Goal: Navigation & Orientation: Find specific page/section

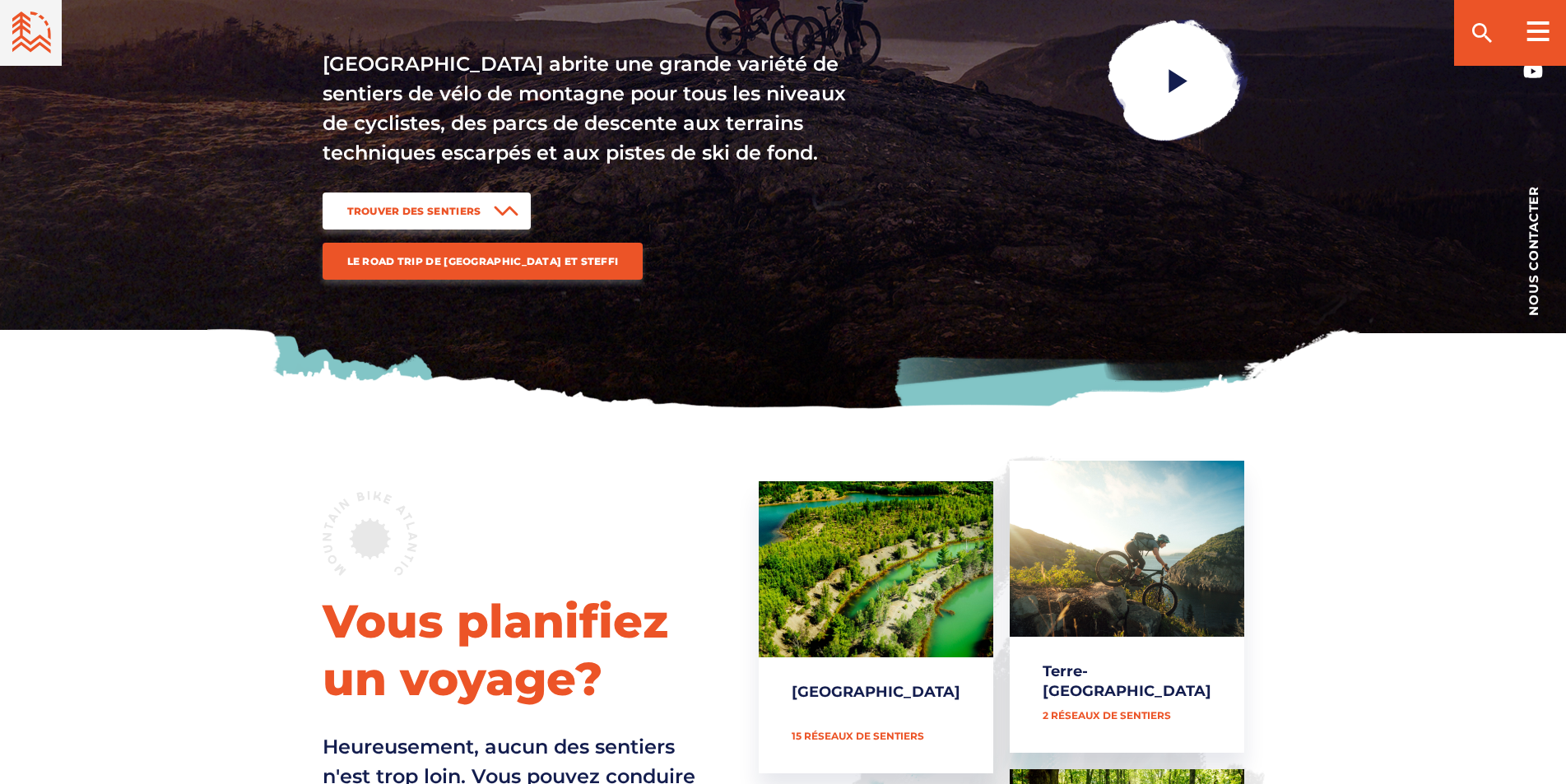
click at [429, 217] on span "Trouver des sentiers" at bounding box center [415, 211] width 134 height 12
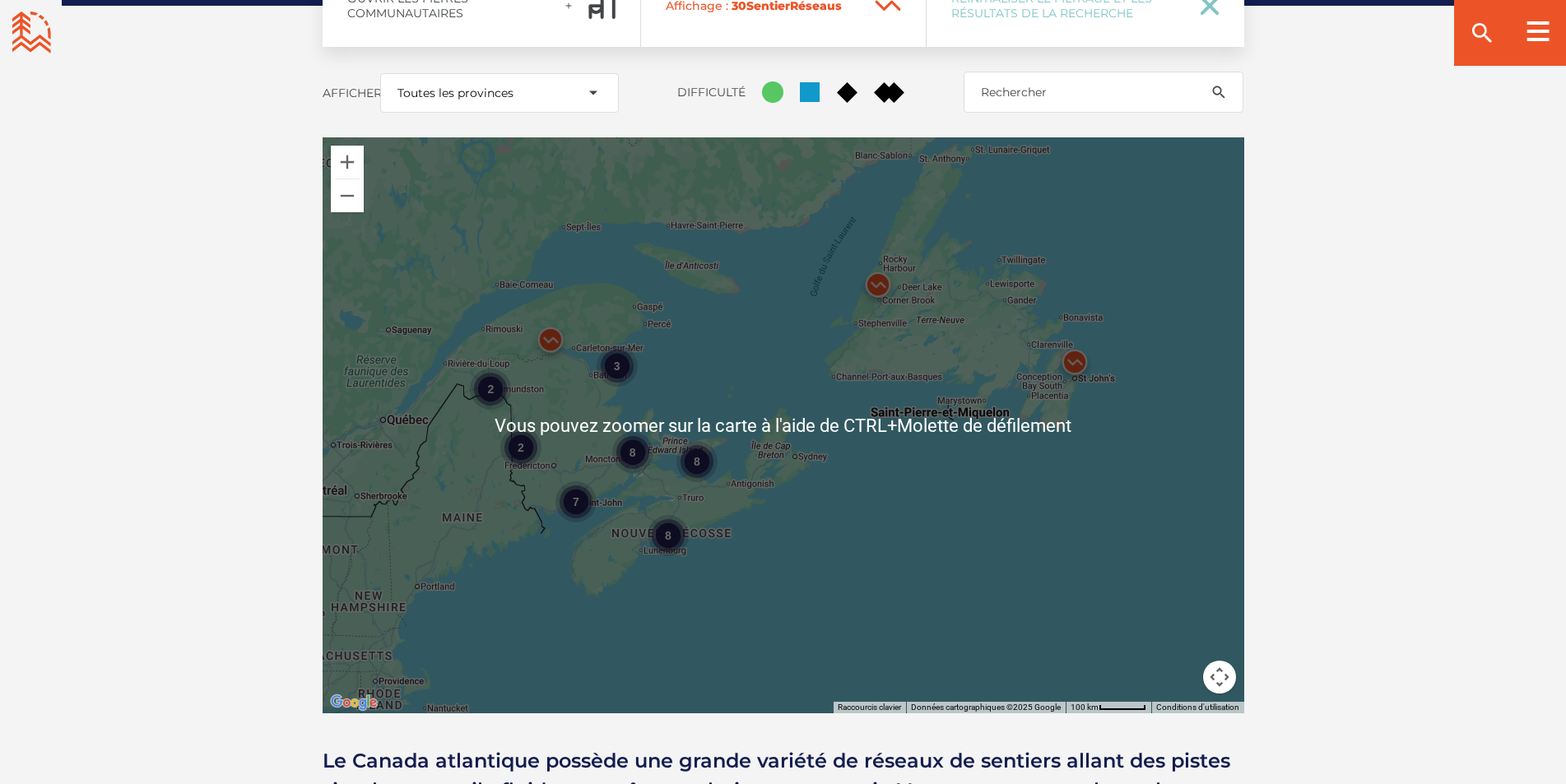
scroll to position [2215, 0]
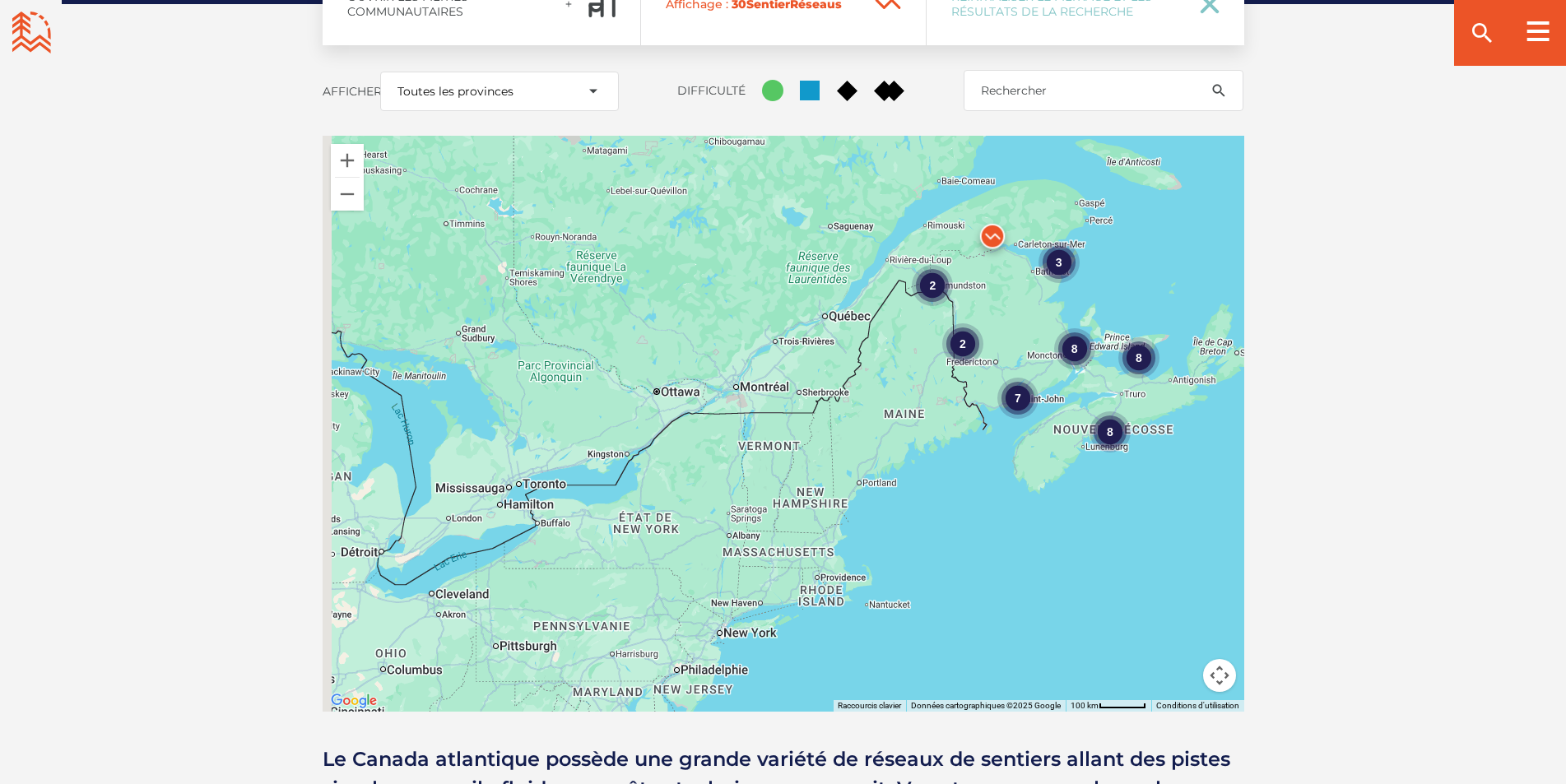
drag, startPoint x: 539, startPoint y: 487, endPoint x: 976, endPoint y: 388, distance: 448.1
click at [986, 385] on div "8 7 2 3 8 8 2" at bounding box center [783, 423] width 921 height 575
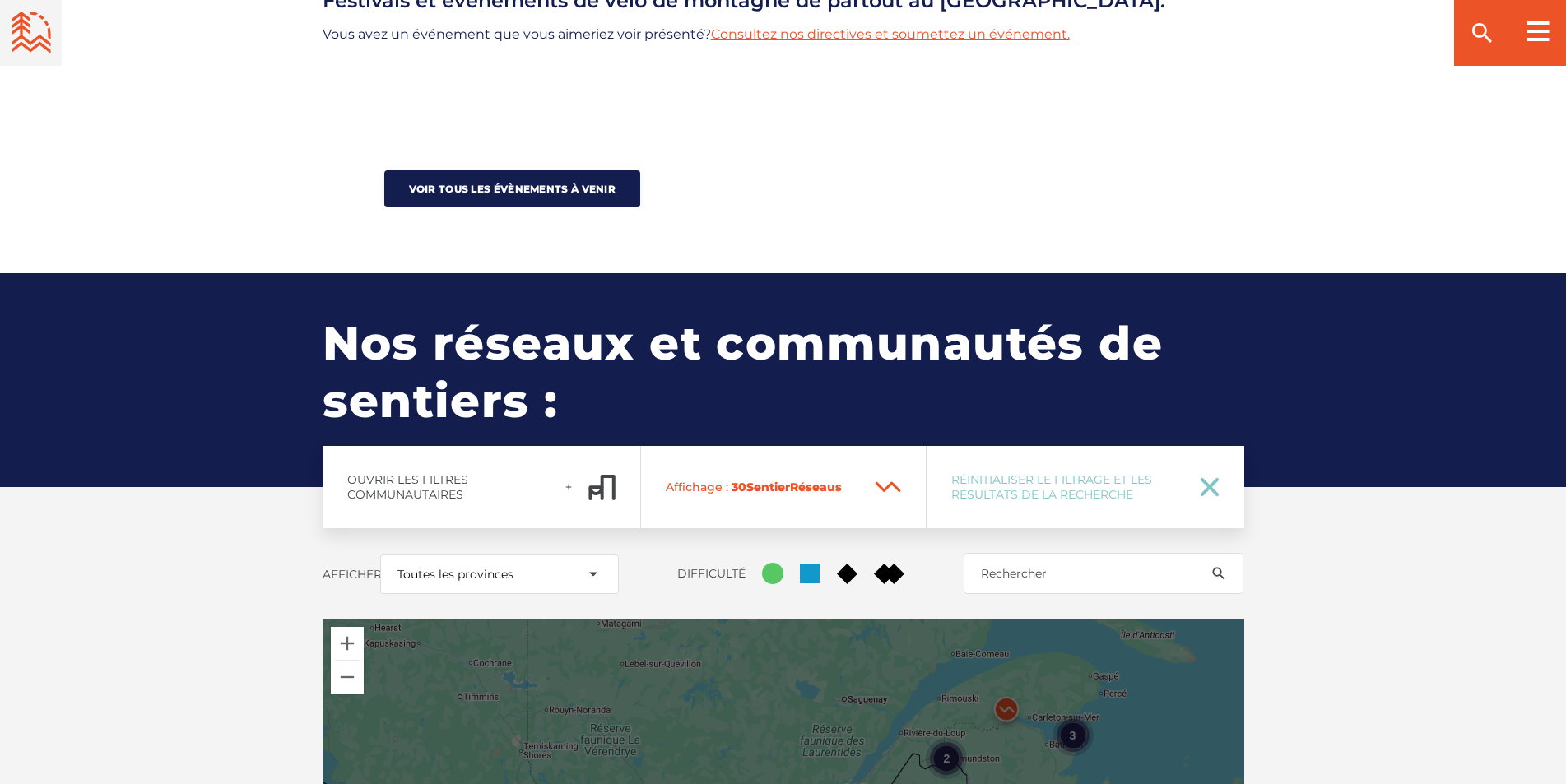
scroll to position [1886, 0]
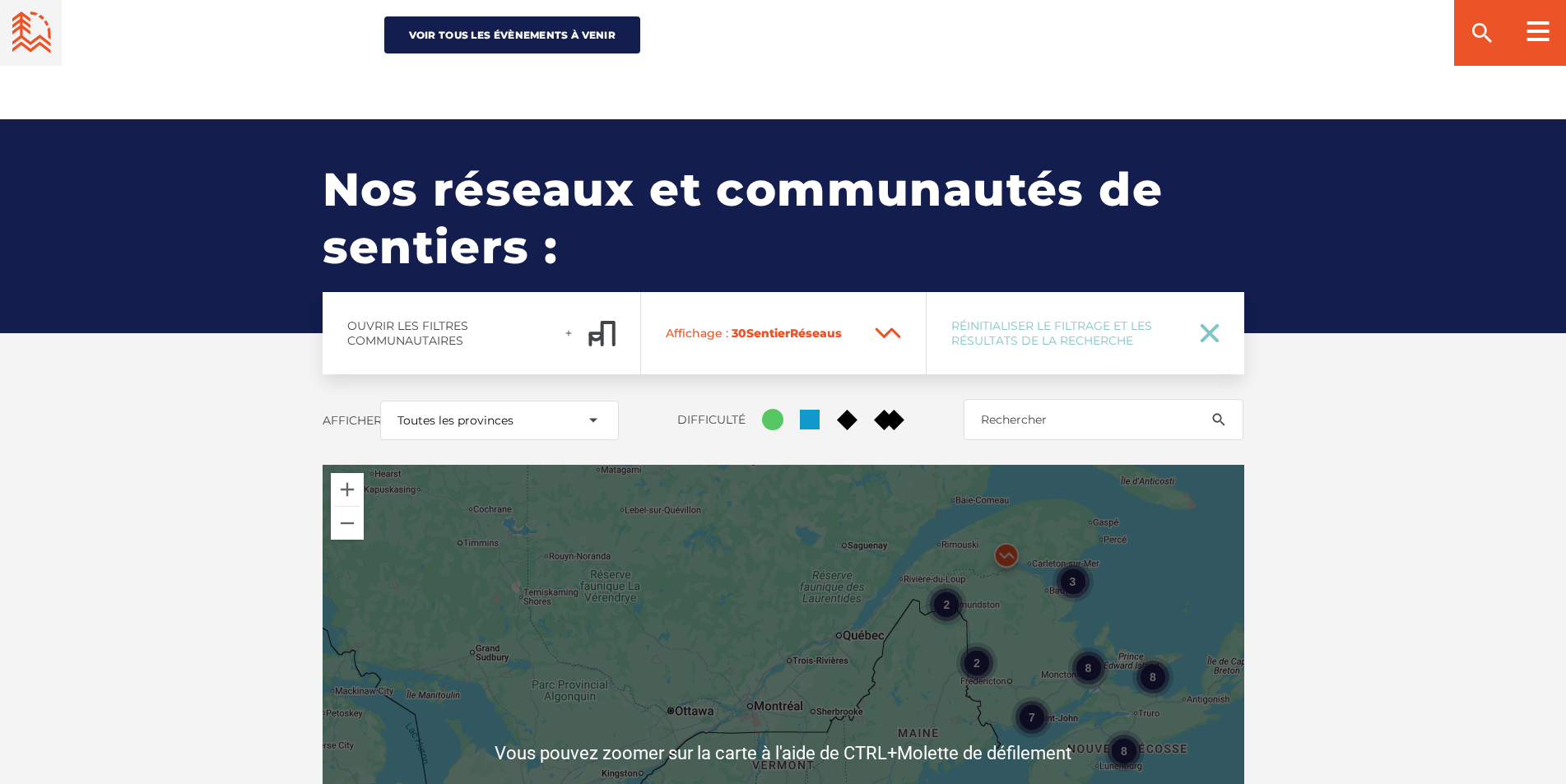
click at [867, 540] on div "8 7 2 3 8 8 2" at bounding box center [783, 751] width 921 height 575
click at [1069, 561] on div "3" at bounding box center [1072, 581] width 41 height 41
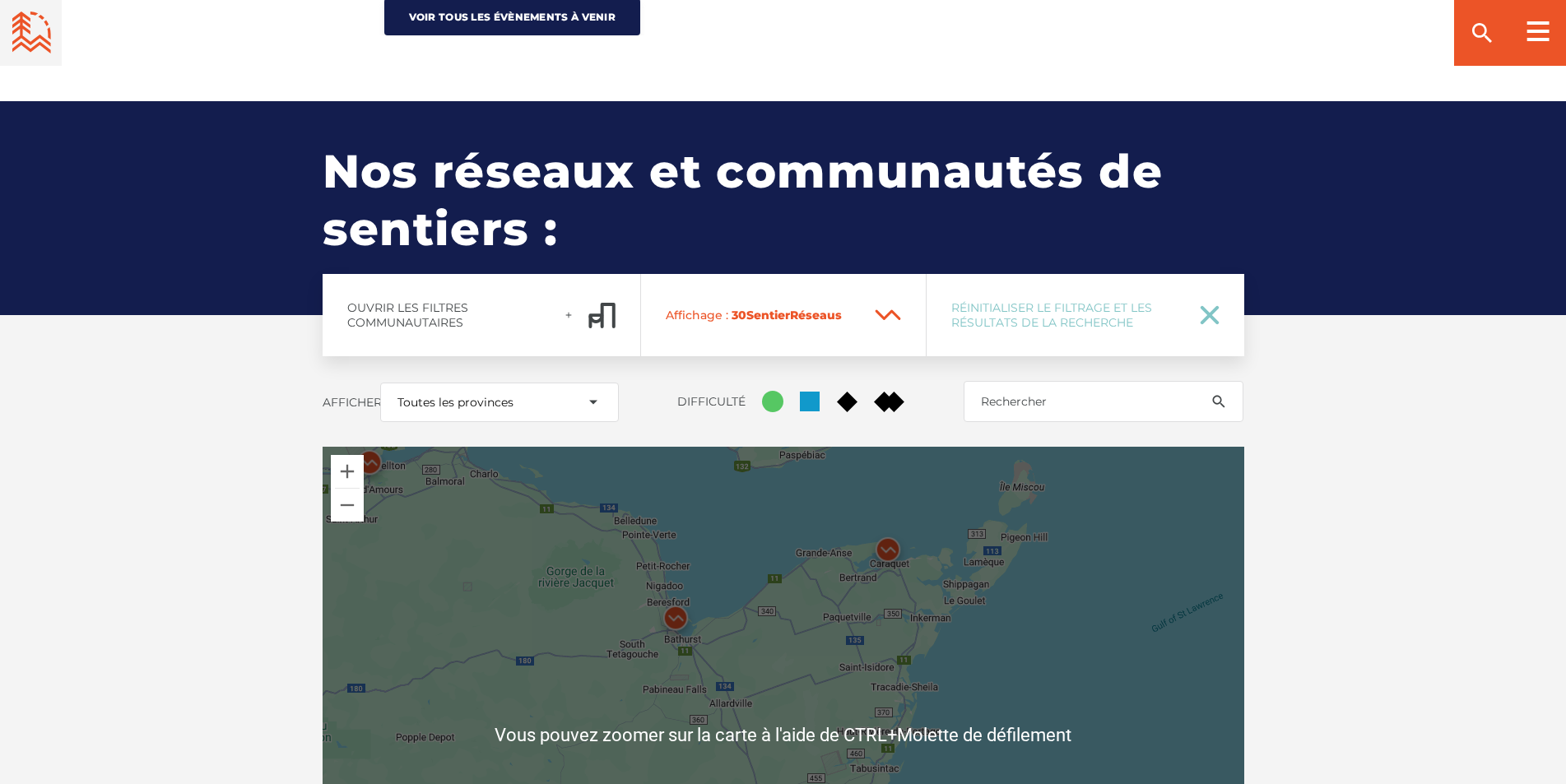
scroll to position [1968, 0]
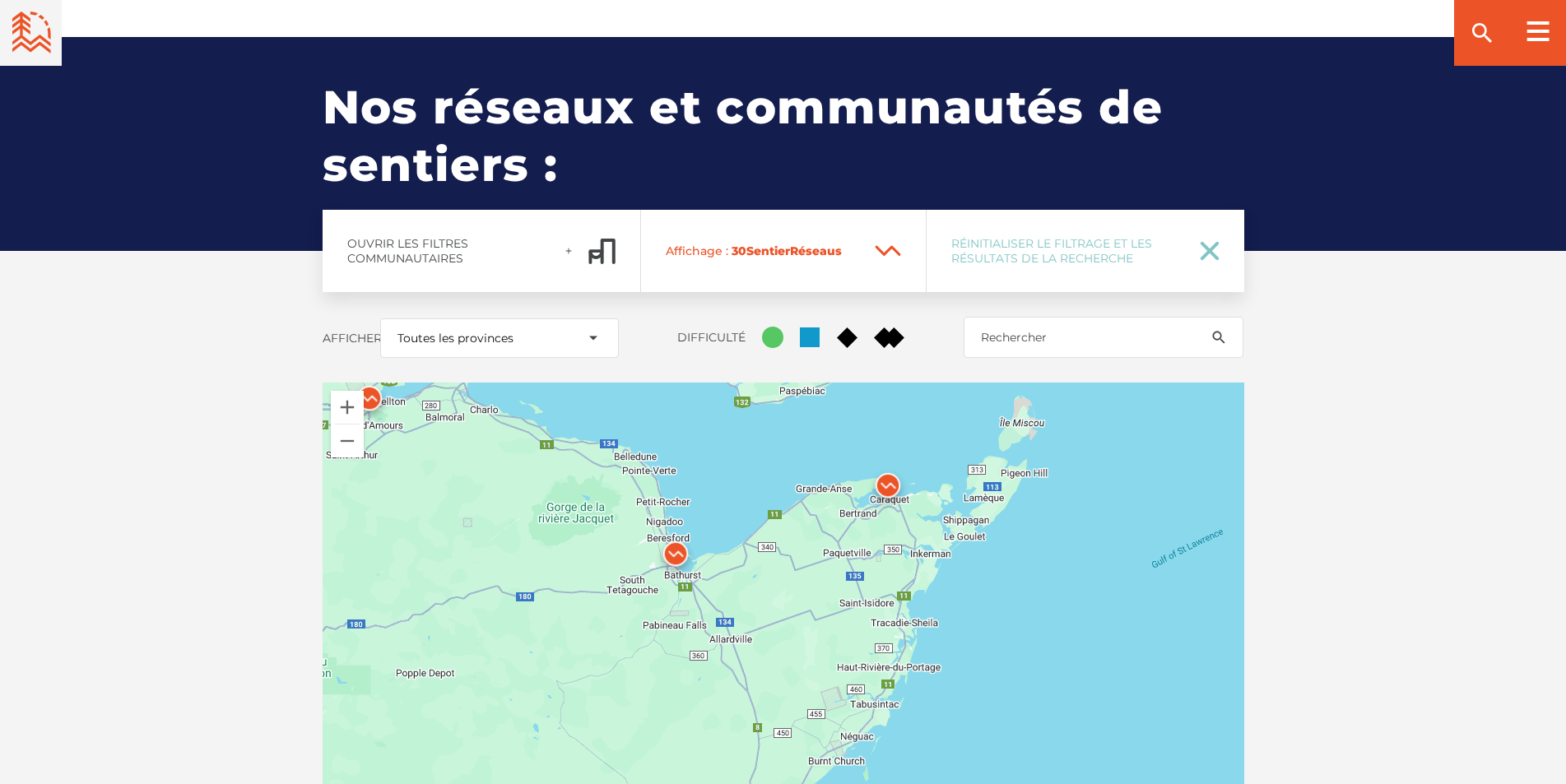
click at [672, 533] on img at bounding box center [676, 558] width 50 height 50
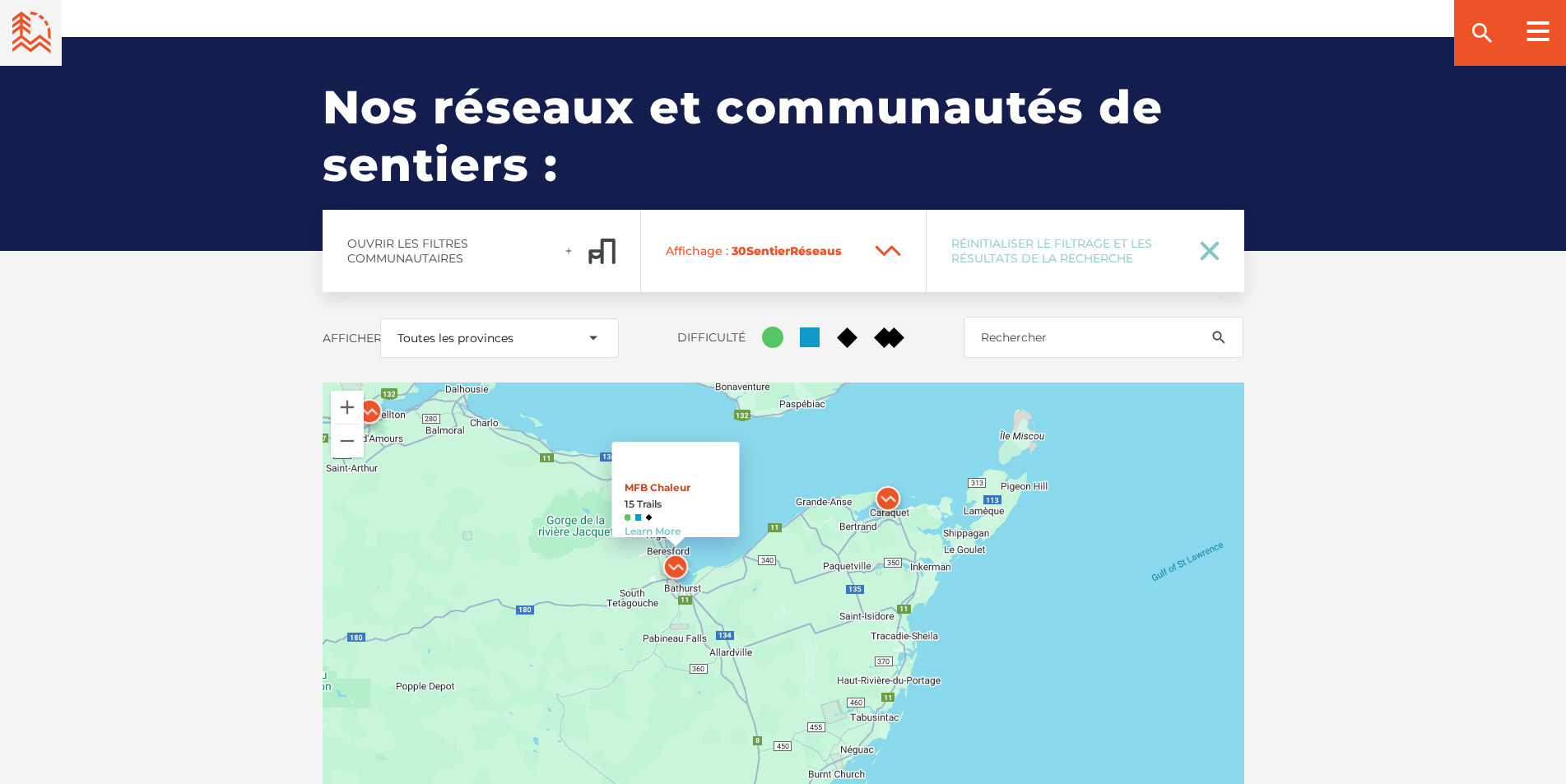
click at [647, 482] on link "MFB Chaleur" at bounding box center [656, 487] width 66 height 12
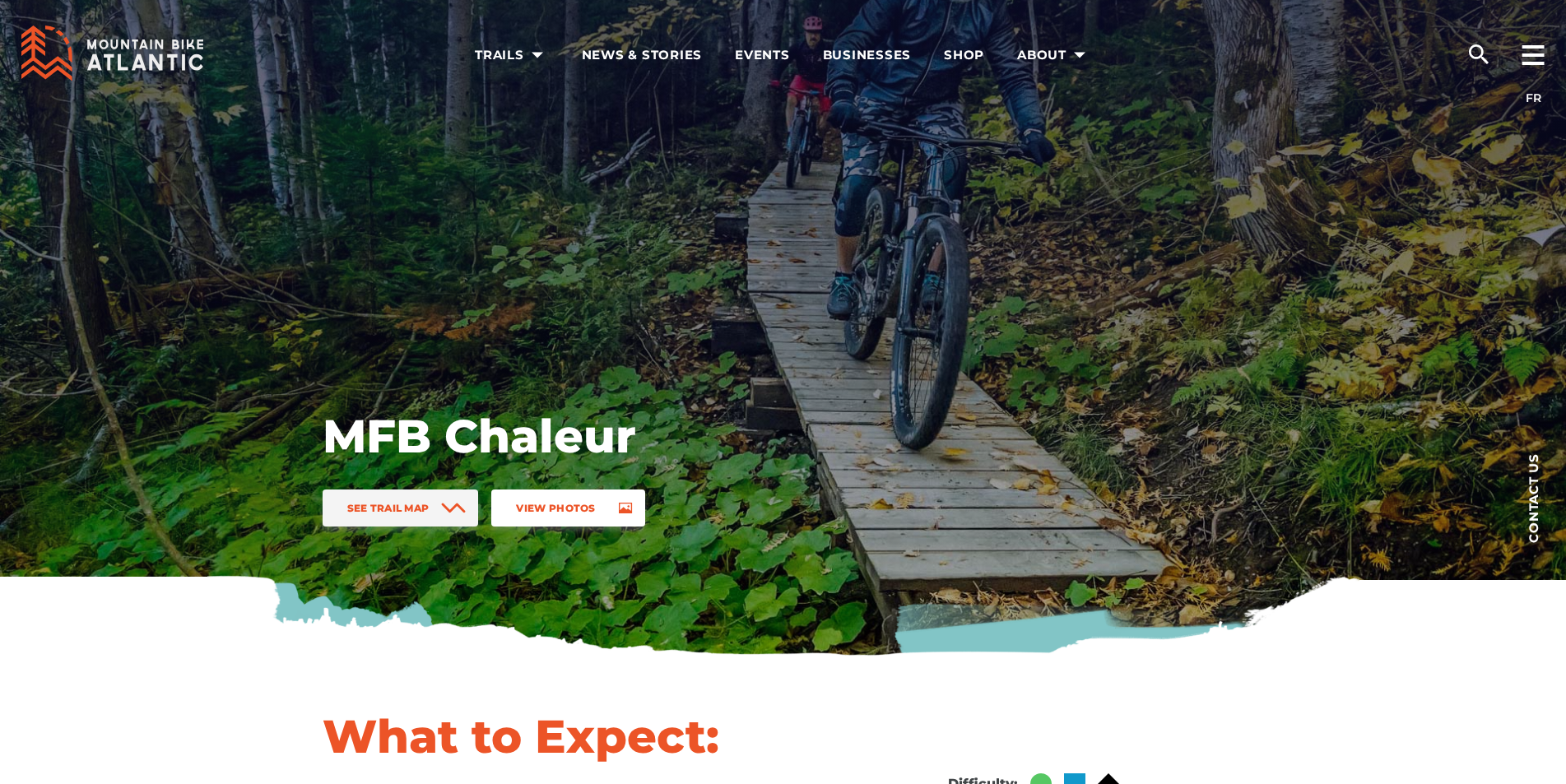
click at [546, 503] on span "View Photos" at bounding box center [556, 507] width 79 height 12
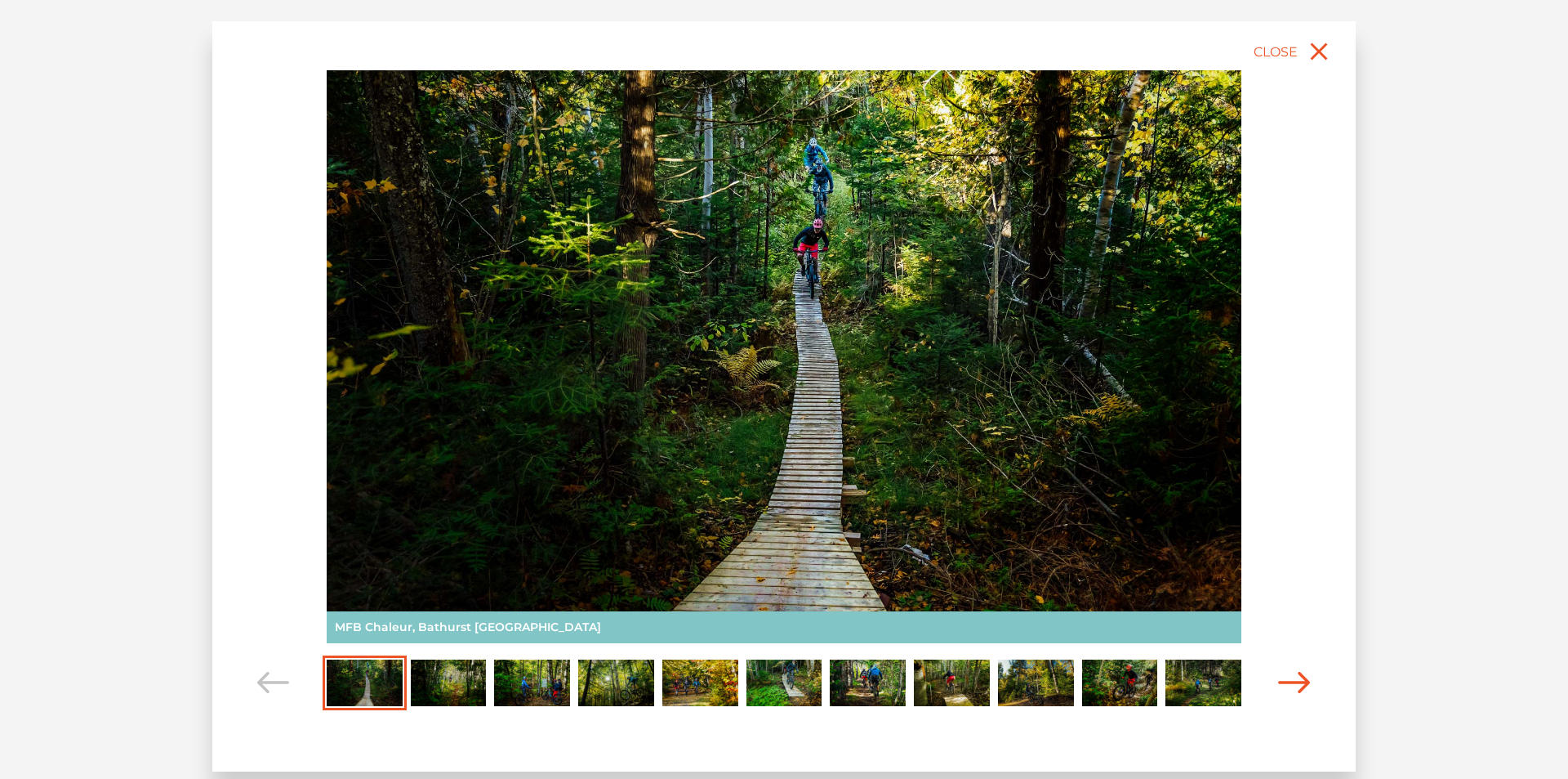
click at [1294, 679] on icon "Carousel Navigation" at bounding box center [1294, 682] width 32 height 22
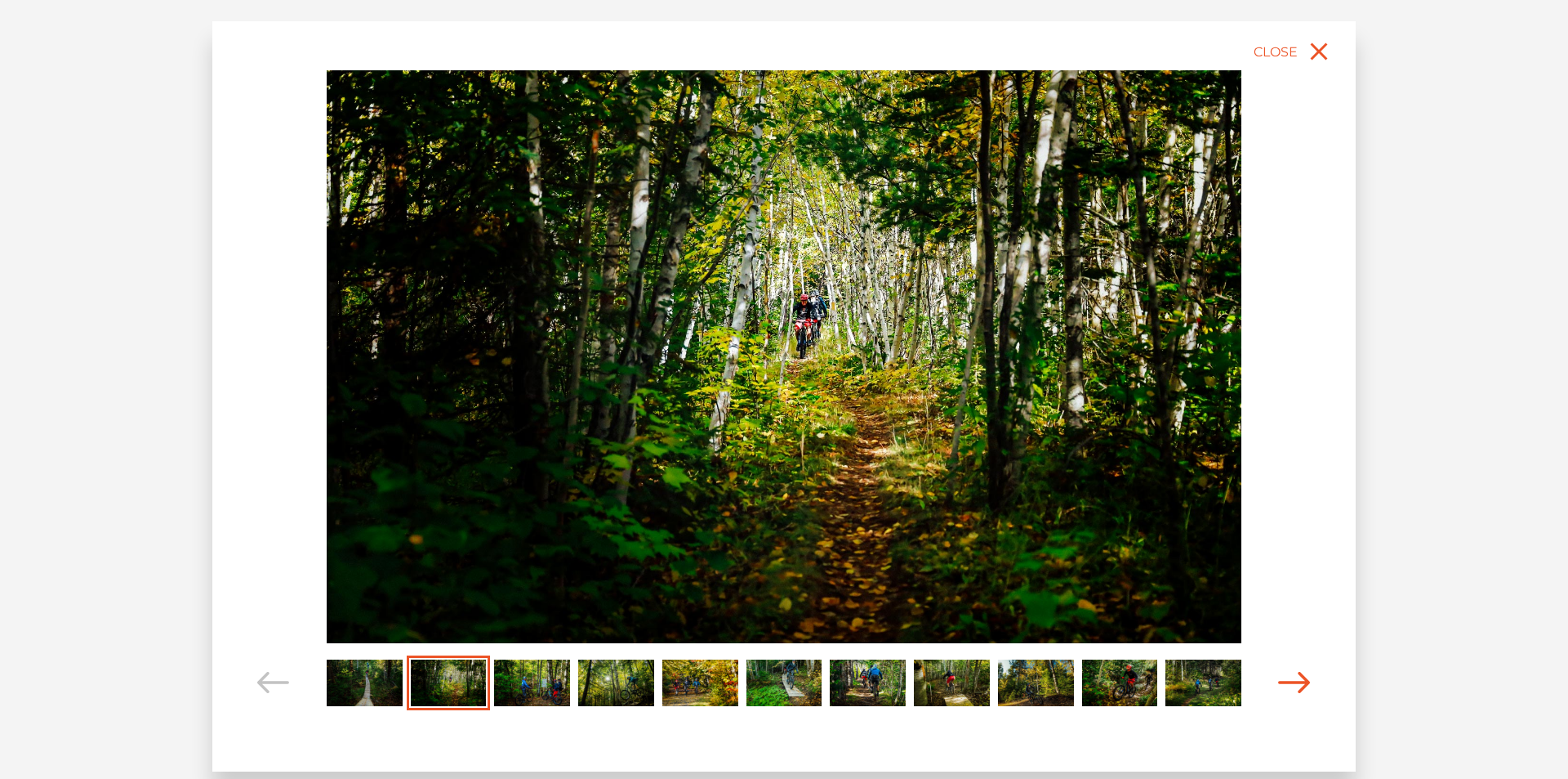
click at [1294, 679] on icon "Carousel Navigation" at bounding box center [1294, 682] width 32 height 22
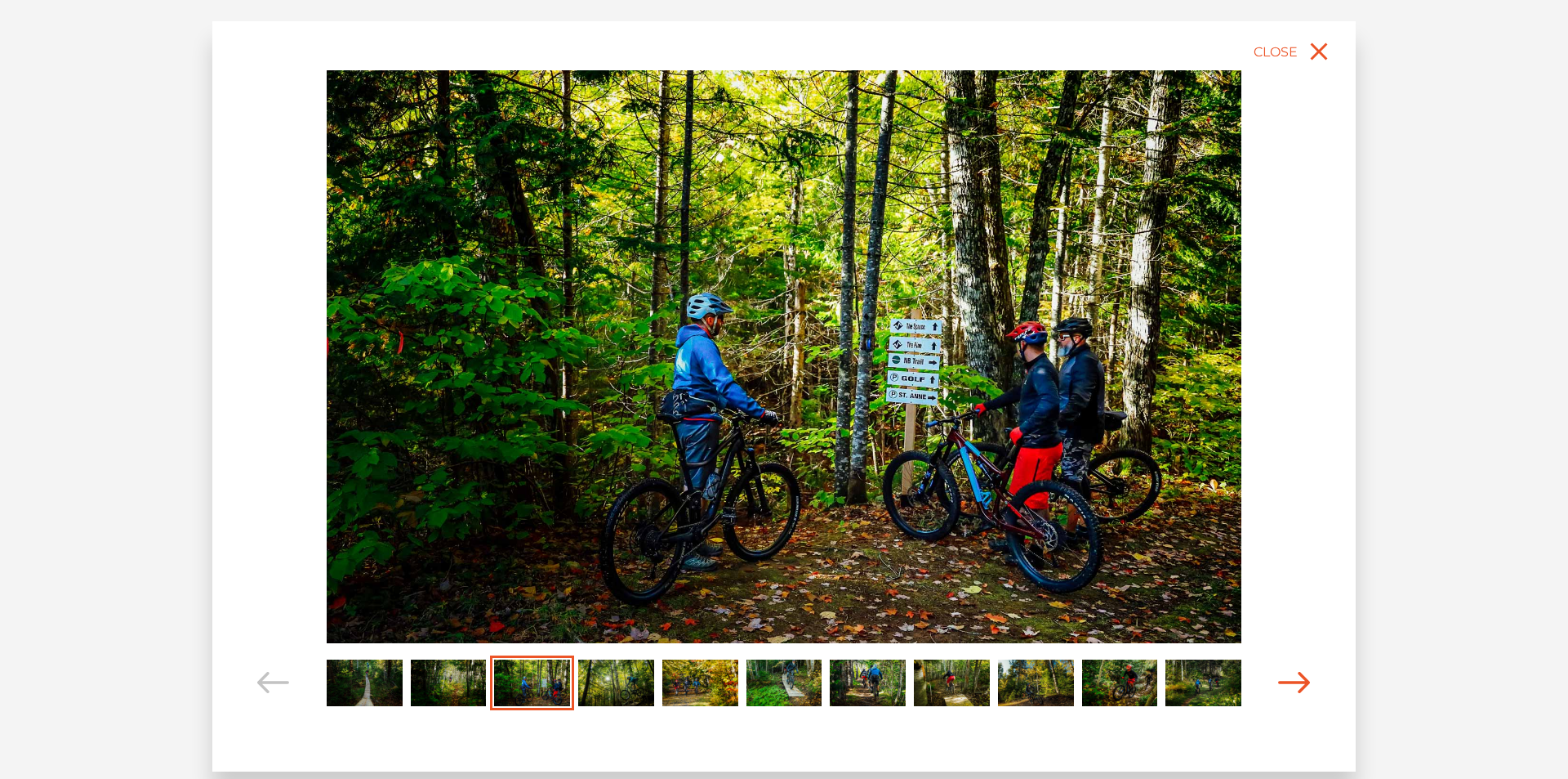
click at [1294, 679] on icon "Carousel Navigation" at bounding box center [1294, 682] width 32 height 22
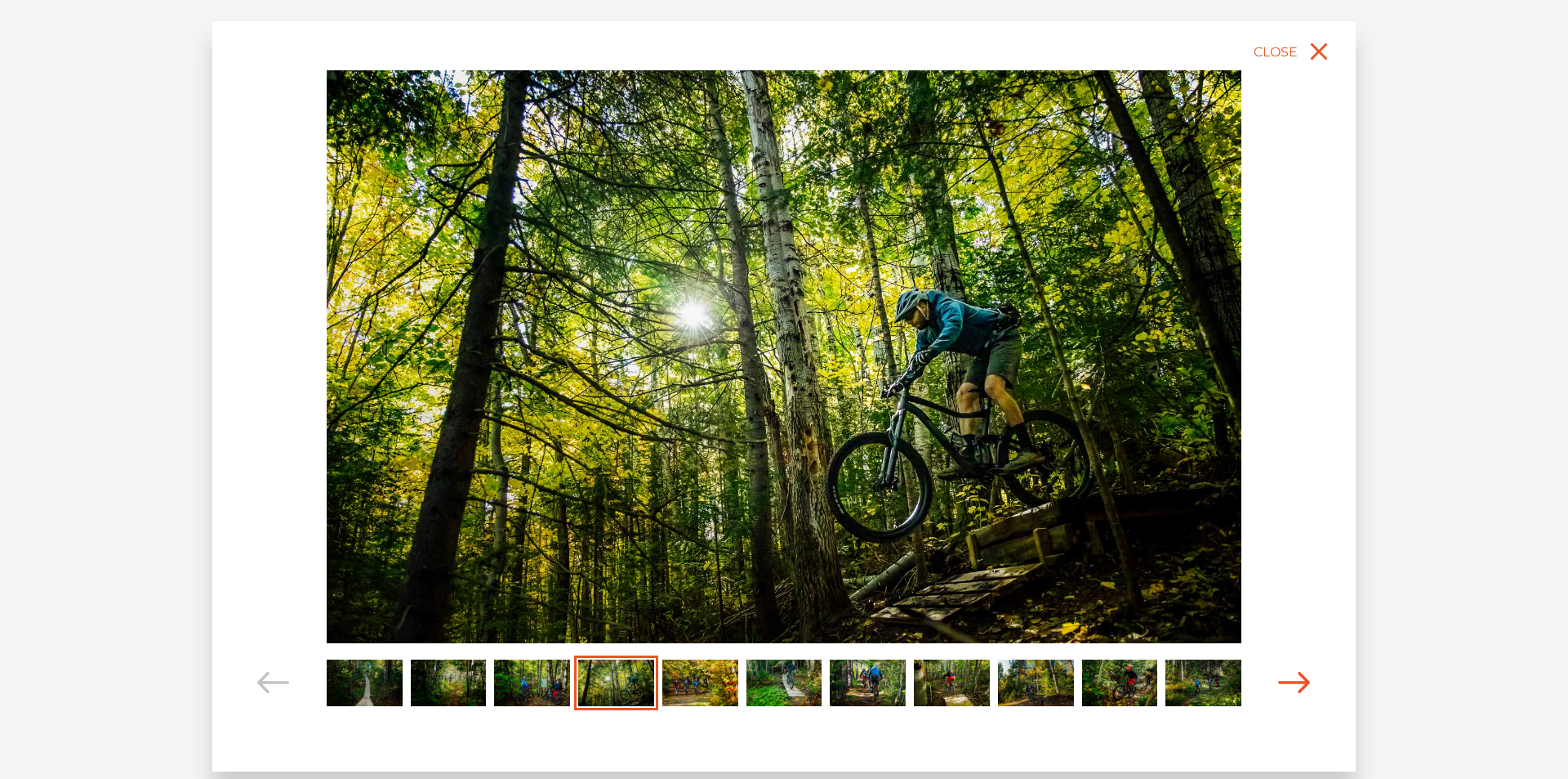
click at [1294, 679] on icon "Carousel Navigation" at bounding box center [1294, 682] width 32 height 22
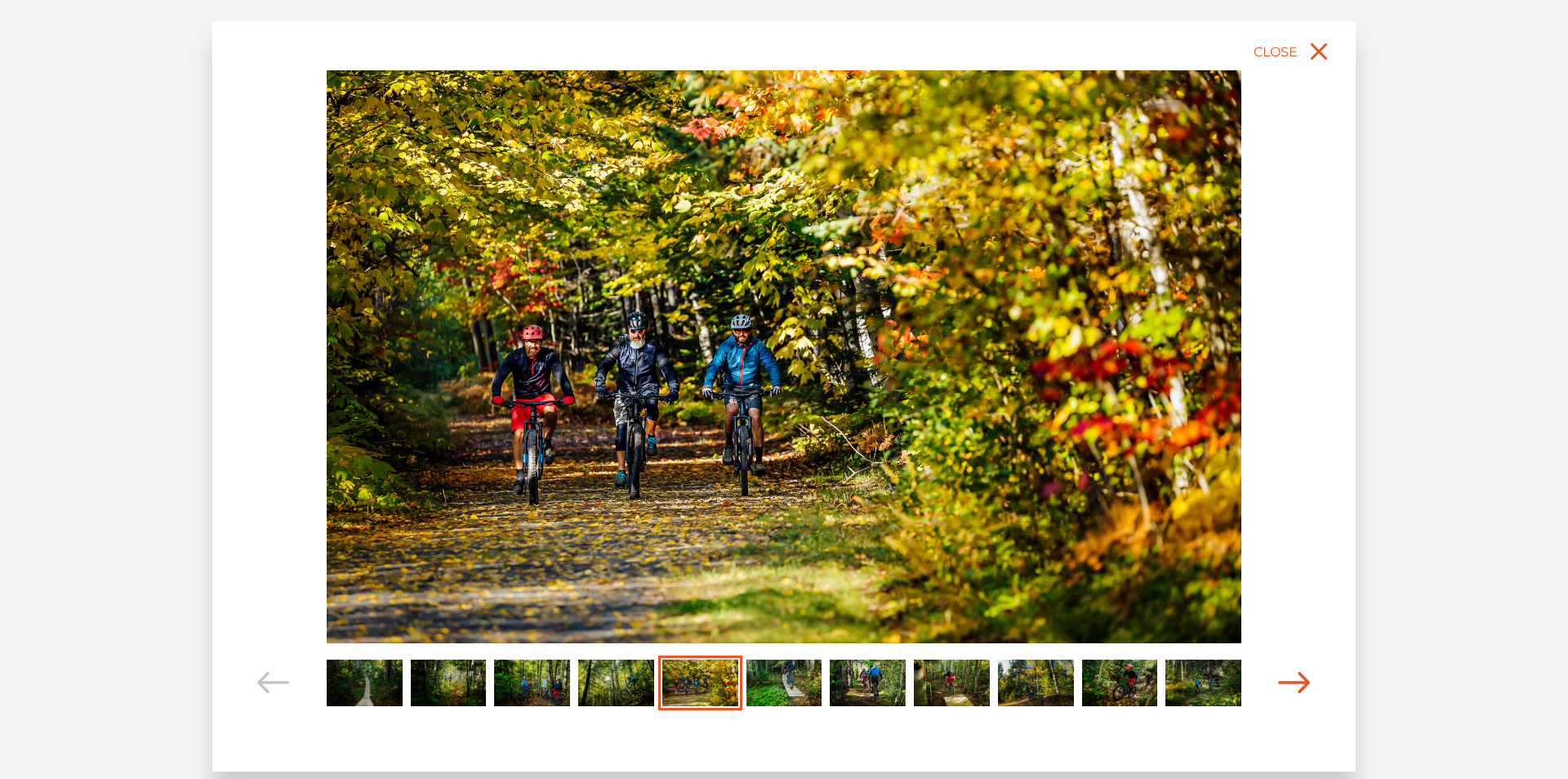
click at [1294, 679] on icon "Carousel Navigation" at bounding box center [1294, 682] width 32 height 22
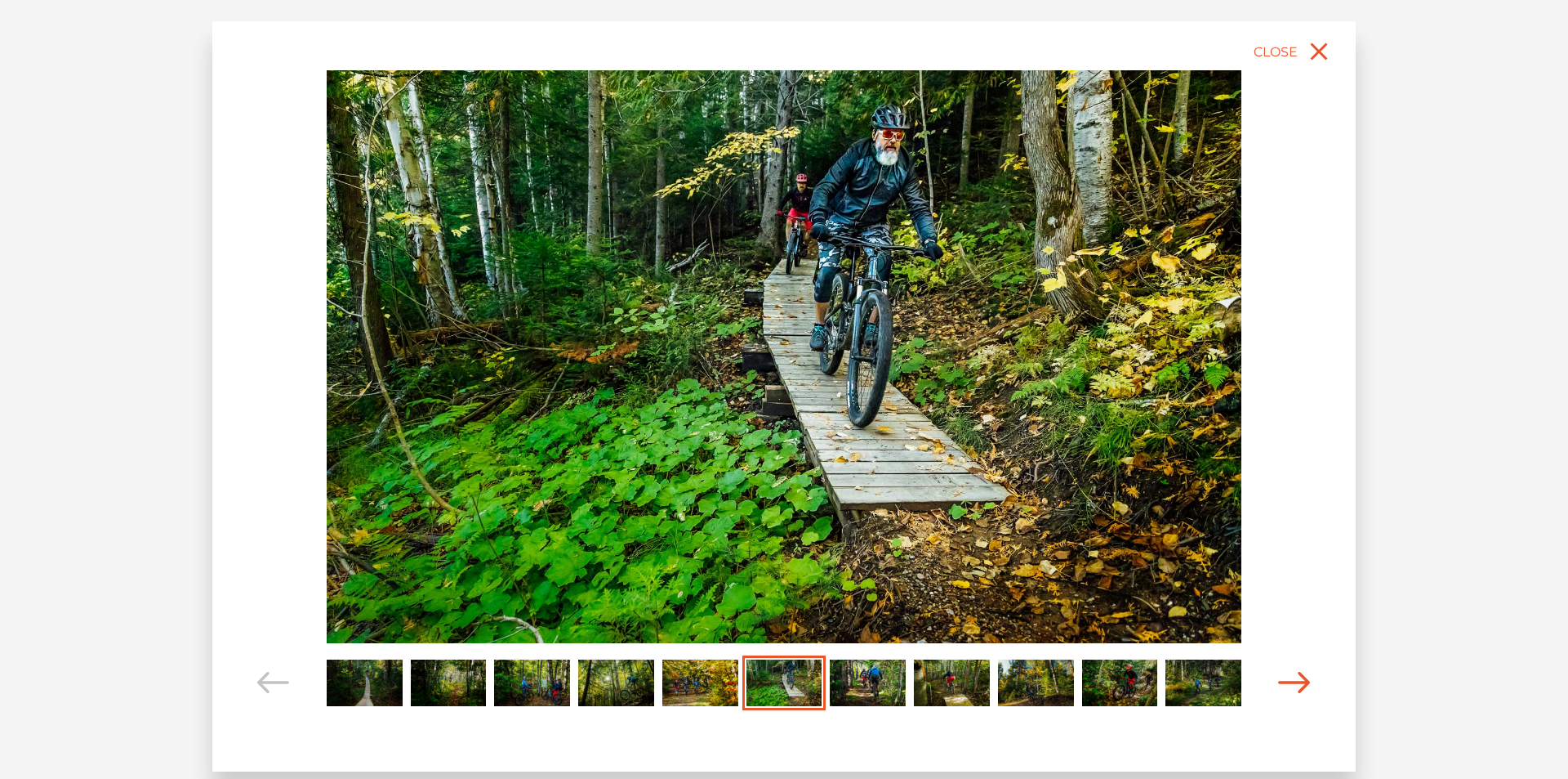
click at [1294, 679] on icon "Carousel Navigation" at bounding box center [1294, 682] width 32 height 22
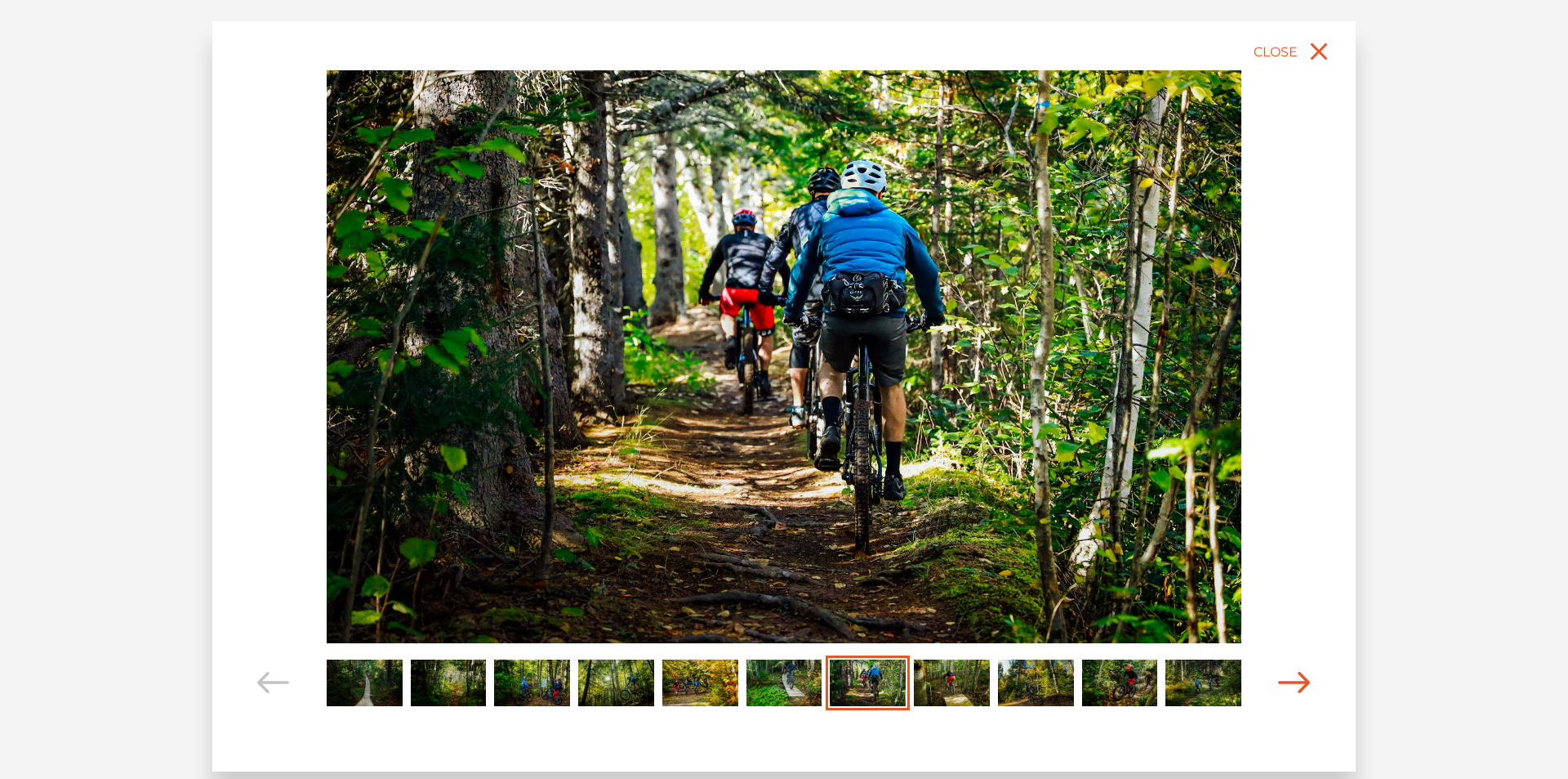
click at [1294, 679] on icon "Carousel Navigation" at bounding box center [1294, 682] width 32 height 22
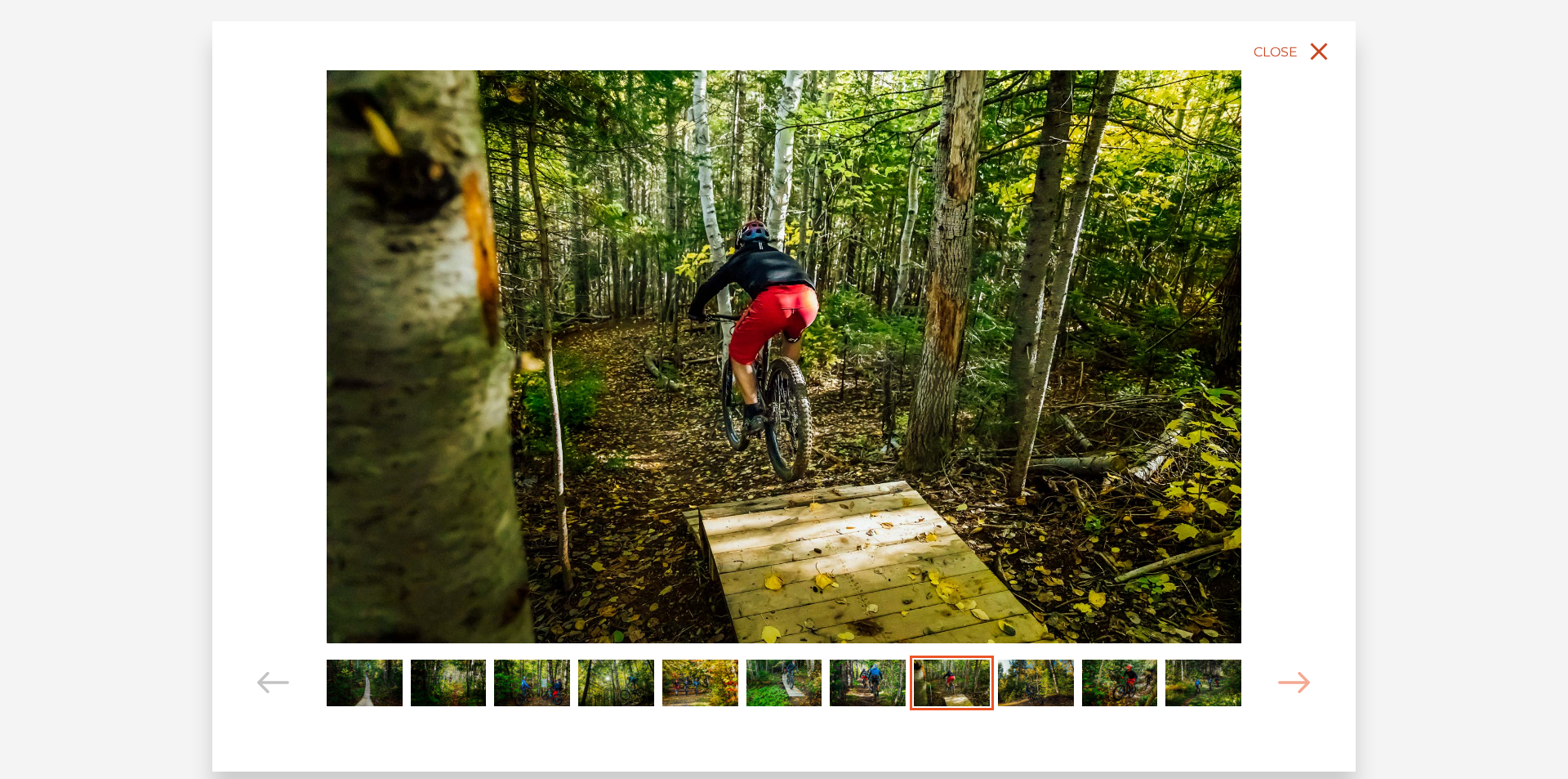
click at [1326, 50] on icon "close" at bounding box center [1319, 51] width 29 height 29
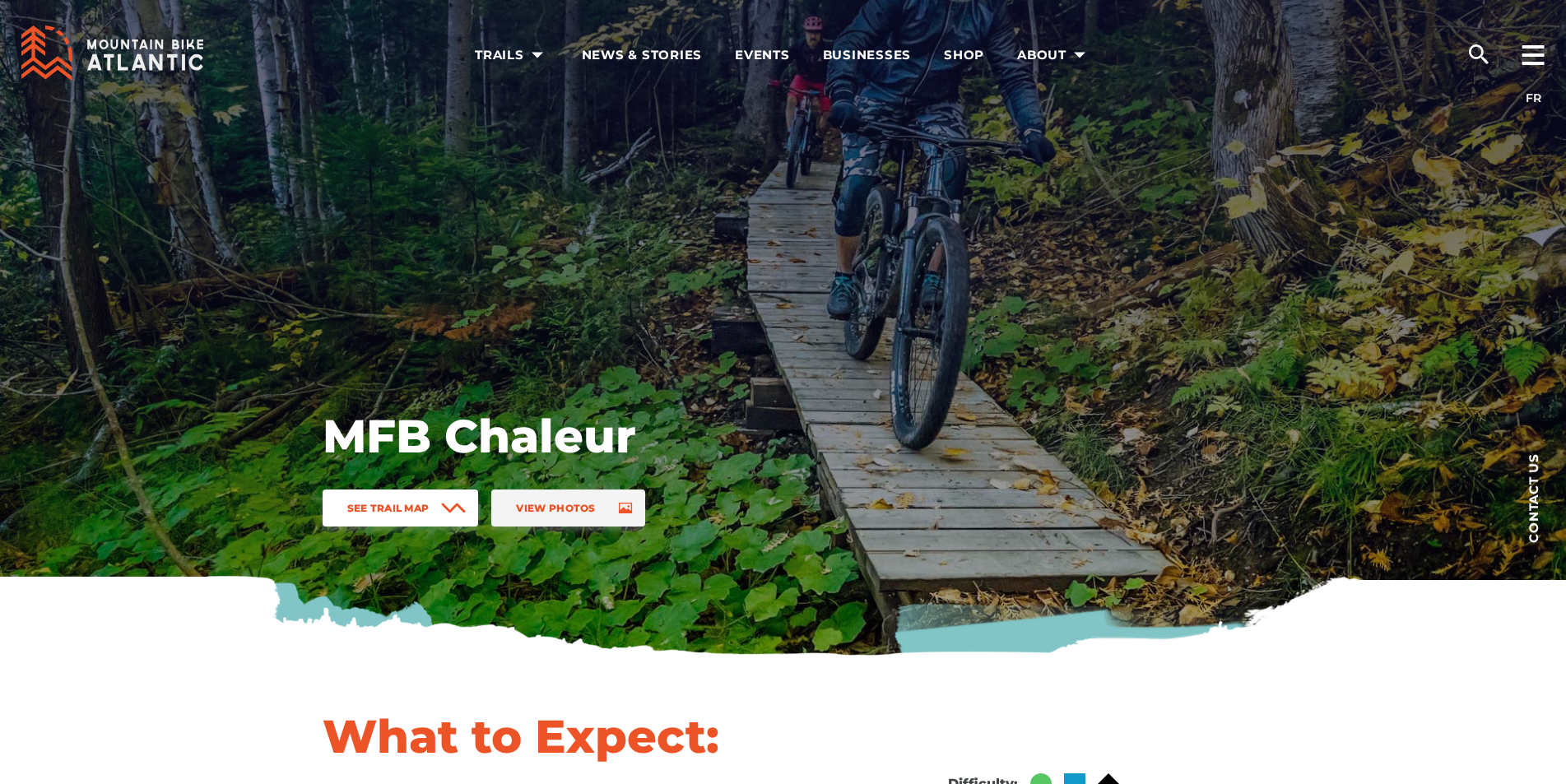
click at [407, 507] on span "See Trail Map" at bounding box center [389, 507] width 82 height 12
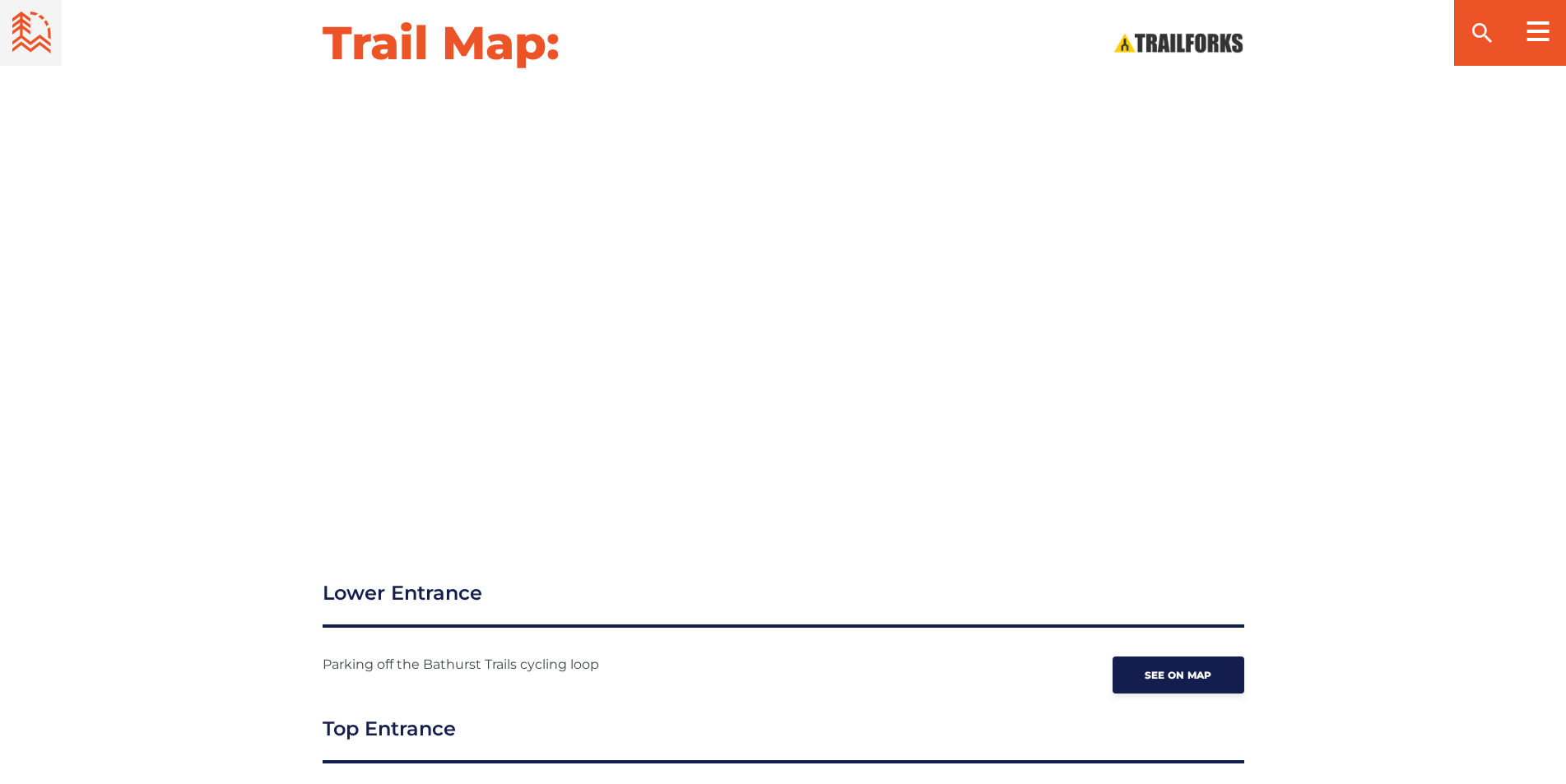
scroll to position [1874, 0]
